Goal: Communication & Community: Connect with others

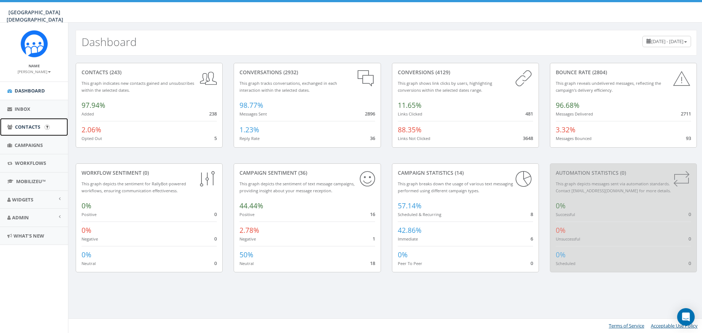
click at [24, 127] on span "Contacts" at bounding box center [27, 127] width 25 height 7
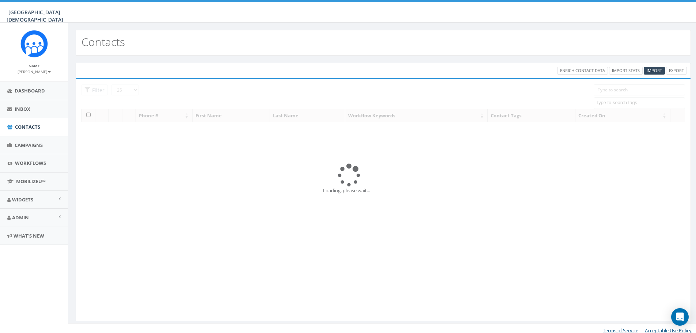
select select
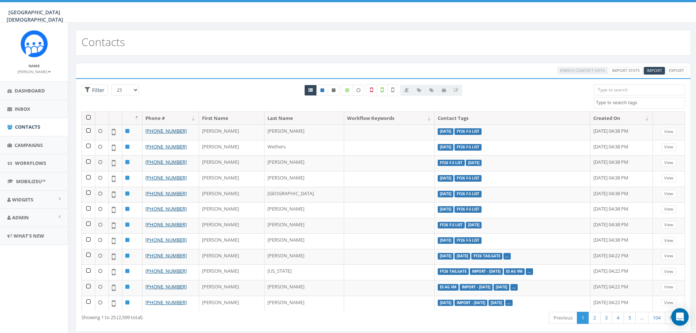
click at [637, 92] on input "search" at bounding box center [639, 89] width 91 height 11
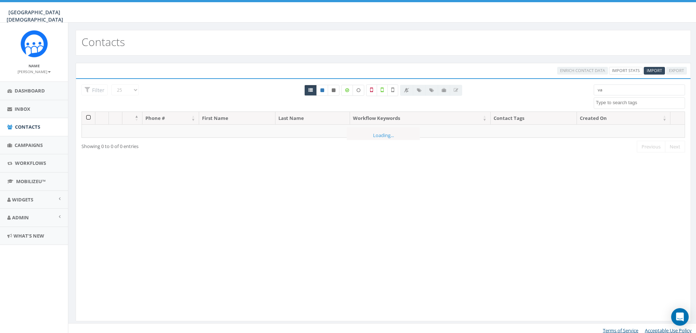
type input "v"
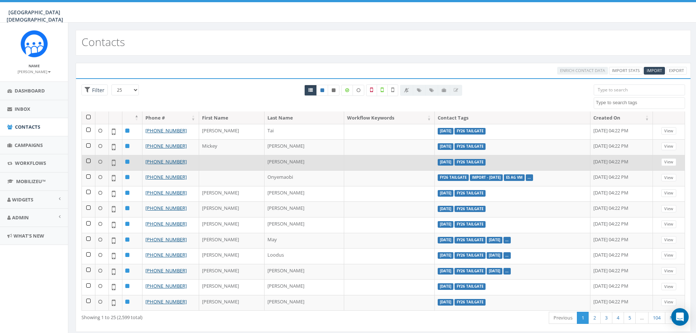
scroll to position [205, 0]
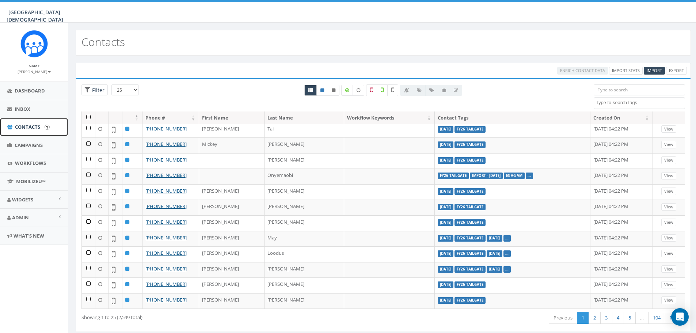
drag, startPoint x: 19, startPoint y: 124, endPoint x: 23, endPoint y: 124, distance: 4.4
click at [19, 124] on span "Contacts" at bounding box center [27, 127] width 25 height 7
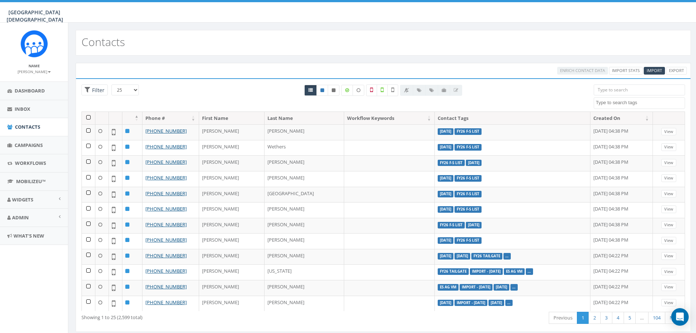
select select
click at [630, 102] on textarea "Search" at bounding box center [640, 102] width 89 height 7
type textarea "f-"
select select "FY26 F-S List"
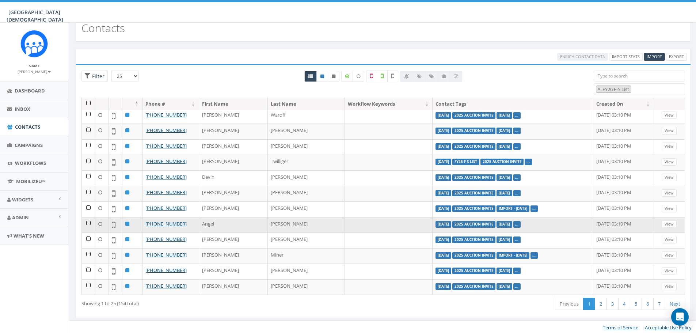
scroll to position [15, 0]
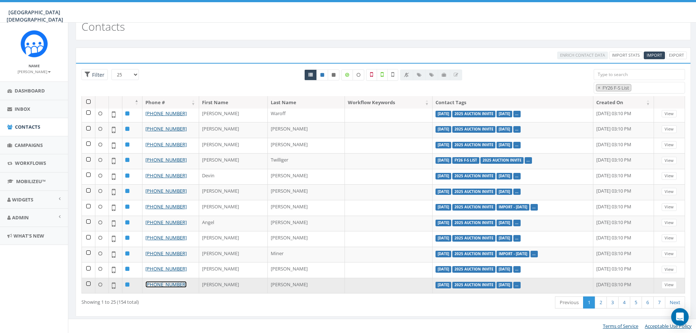
click at [168, 285] on link "+1 760-419-4551" at bounding box center [165, 284] width 41 height 7
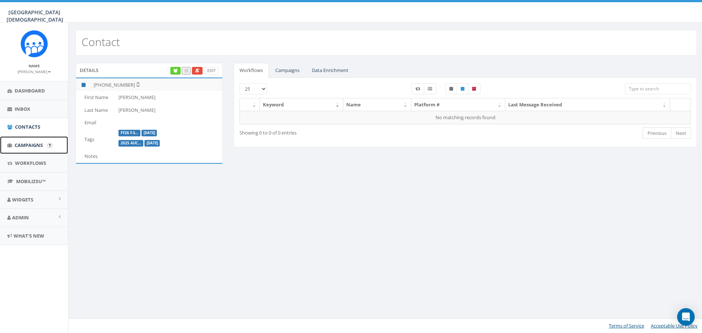
click at [25, 144] on span "Campaigns" at bounding box center [29, 145] width 28 height 7
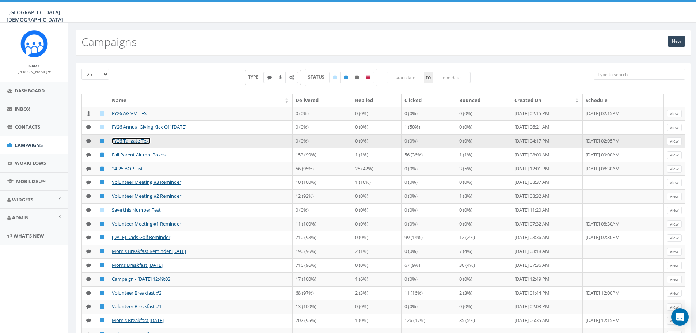
click at [142, 139] on link "FY26 Tailgate Text" at bounding box center [131, 140] width 39 height 7
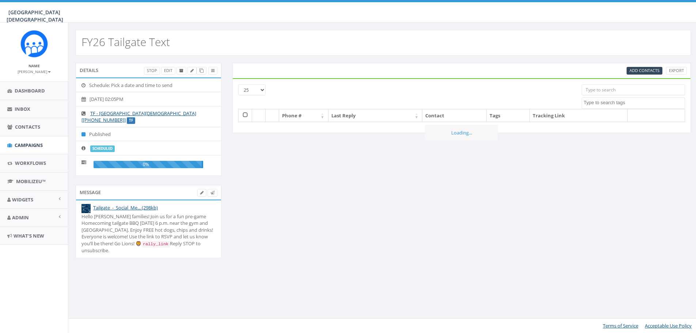
select select
click at [648, 71] on span "Add Contacts" at bounding box center [650, 70] width 30 height 5
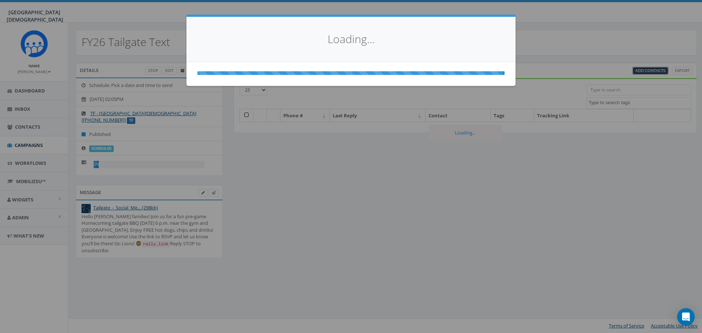
select select
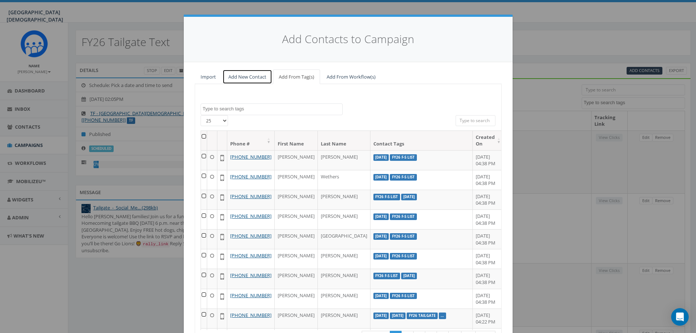
click at [250, 75] on link "Add New Contact" at bounding box center [248, 76] width 50 height 15
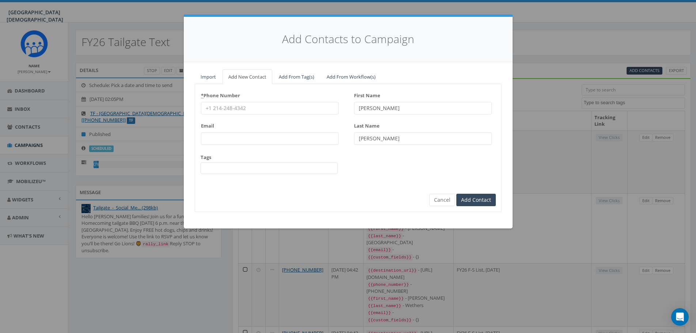
click at [247, 110] on input "* Phone Number" at bounding box center [270, 108] width 138 height 12
click at [238, 103] on input "* Phone Number" at bounding box center [270, 108] width 138 height 12
type input "951-219-7814"
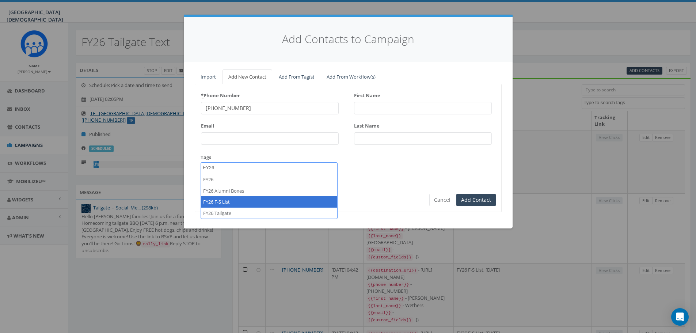
type textarea "FY26"
select select "FY26 F-S List"
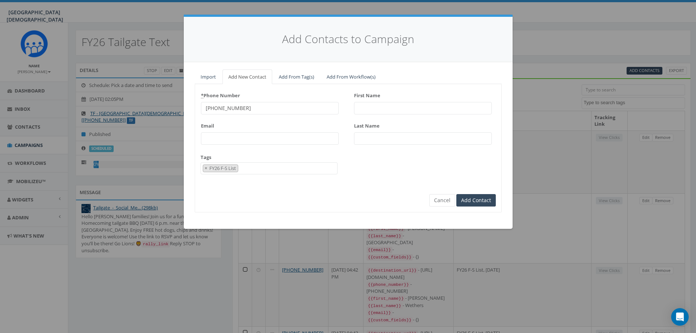
scroll to position [403, 0]
click at [405, 107] on input "First Name" at bounding box center [423, 108] width 138 height 12
type input "[PERSON_NAME]"
click at [491, 201] on input "Add Contact" at bounding box center [476, 200] width 39 height 12
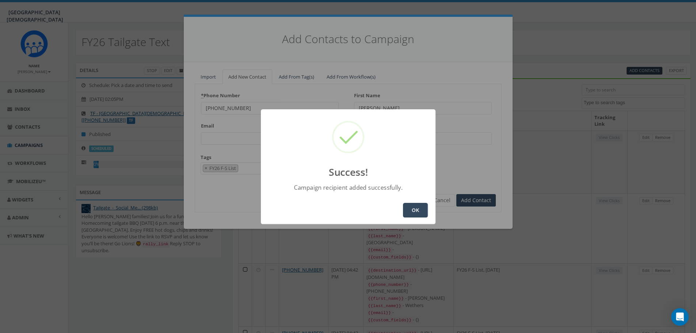
click at [416, 205] on button "OK" at bounding box center [415, 210] width 25 height 15
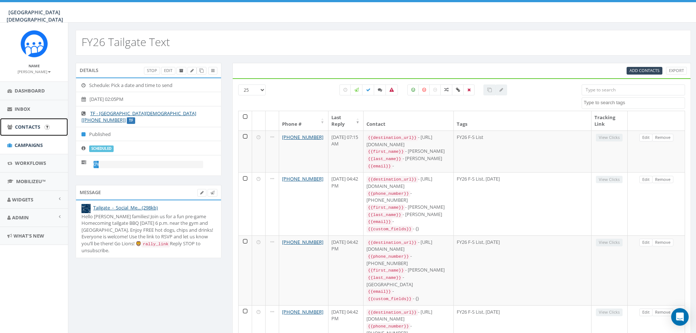
click at [26, 126] on span "Contacts" at bounding box center [27, 127] width 25 height 7
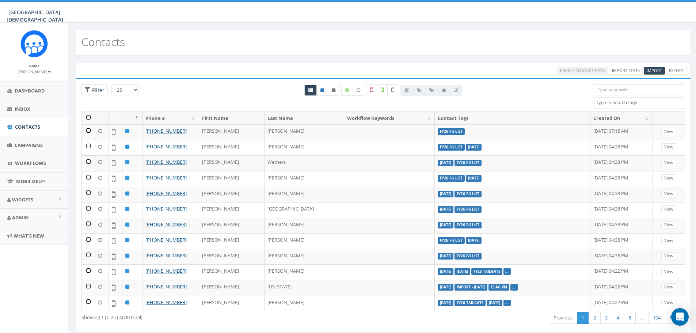
select select
